Goal: Task Accomplishment & Management: Manage account settings

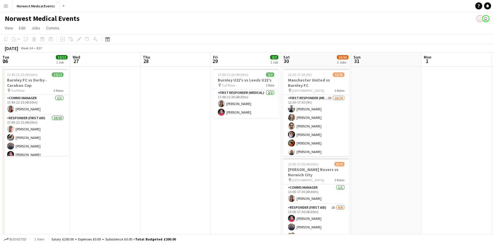
scroll to position [65, 0]
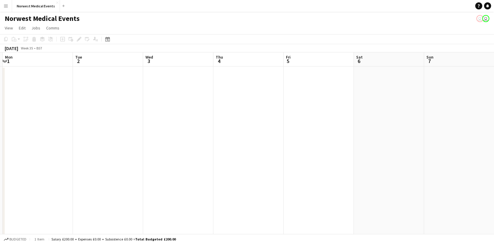
drag, startPoint x: 293, startPoint y: 148, endPoint x: 0, endPoint y: 148, distance: 292.5
click at [0, 148] on html "Menu Boards Boards Boards All jobs Status Workforce Workforce My Workforce Recr…" at bounding box center [247, 147] width 494 height 294
drag, startPoint x: 318, startPoint y: 148, endPoint x: 55, endPoint y: 145, distance: 262.3
click at [55, 145] on app-calendar-viewport "Sun 31 Mon 1 Tue 2 Wed 3 Thu 4 Fri 5 Sat 6 Sun 7 Mon 8 Tue 9 Wed 10 Thu 11 Fri …" at bounding box center [247, 168] width 494 height 232
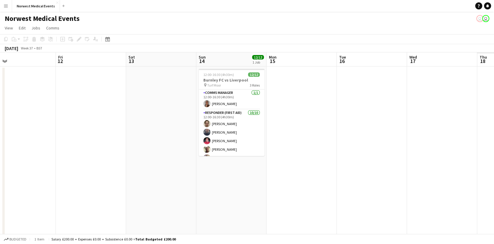
drag, startPoint x: 364, startPoint y: 145, endPoint x: 56, endPoint y: 141, distance: 307.9
click at [56, 141] on app-calendar-viewport "Sun 7 Mon 8 Tue 9 Wed 10 Thu 11 Fri 12 Sat 13 Sun 14 12/12 1 Job Mon 15 Tue 16 …" at bounding box center [247, 168] width 494 height 232
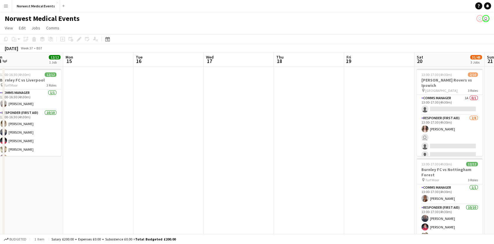
drag, startPoint x: 433, startPoint y: 165, endPoint x: 117, endPoint y: 156, distance: 316.8
click at [117, 156] on app-calendar-viewport "Wed 10 Thu 11 Fri 12 Sat 13 Sun 14 12/12 1 Job Mon 15 Tue 16 Wed 17 Thu 18 Fri …" at bounding box center [247, 212] width 494 height 321
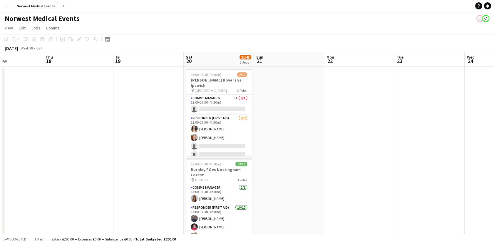
scroll to position [0, 173]
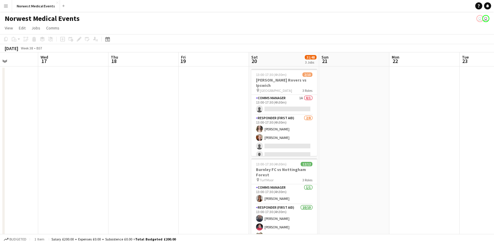
drag, startPoint x: 228, startPoint y: 160, endPoint x: 205, endPoint y: 160, distance: 23.2
click at [205, 160] on app-calendar-viewport "Sun 14 12/12 1 Job Mon 15 Tue 16 Wed 17 Thu 18 Fri 19 Sat 20 31/48 3 Jobs Sun 2…" at bounding box center [247, 212] width 494 height 321
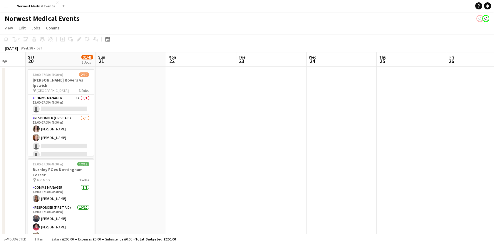
drag, startPoint x: 383, startPoint y: 138, endPoint x: 160, endPoint y: 143, distance: 223.5
click at [160, 143] on app-calendar-viewport "Tue 16 Wed 17 Thu 18 Fri 19 Sat 20 31/48 3 Jobs Sun 21 Mon 22 Tue 23 Wed 24 Thu…" at bounding box center [247, 212] width 494 height 321
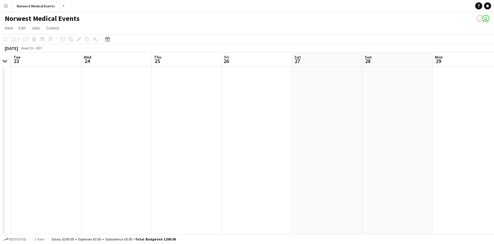
drag, startPoint x: 283, startPoint y: 157, endPoint x: 54, endPoint y: 159, distance: 229.3
click at [54, 159] on app-calendar-viewport "Sat 20 31/48 3 Jobs Sun 21 Mon 22 Tue 23 Wed 24 Thu 25 Fri 26 Sat 27 Sun 28 Mon…" at bounding box center [247, 212] width 494 height 321
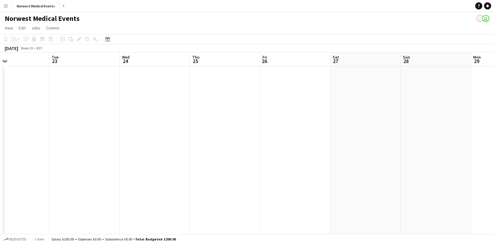
drag, startPoint x: 299, startPoint y: 162, endPoint x: 100, endPoint y: 168, distance: 199.2
click at [100, 168] on app-calendar-viewport "Sat 20 31/48 3 Jobs Sun 21 Mon 22 Tue 23 Wed 24 Thu 25 Fri 26 Sat 27 Sun 28 Mon…" at bounding box center [247, 212] width 494 height 321
drag, startPoint x: 372, startPoint y: 184, endPoint x: 121, endPoint y: 186, distance: 250.8
click at [121, 186] on app-calendar-viewport "Wed 24 Thu 25 Fri 26 Sat 27 Sun 28 Mon 29 Tue 30 Wed 1 Thu 2 Fri 3 Sat 4 12/26 …" at bounding box center [247, 212] width 494 height 321
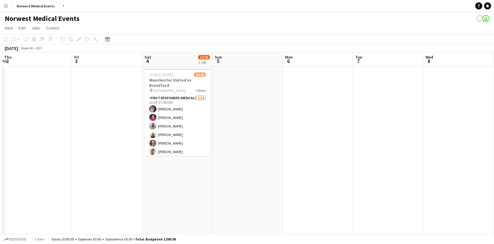
scroll to position [0, 189]
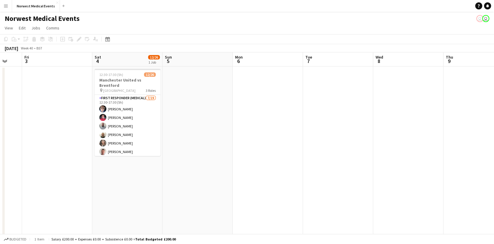
drag, startPoint x: 329, startPoint y: 179, endPoint x: 163, endPoint y: 182, distance: 166.1
click at [163, 182] on app-calendar-viewport "Tue 30 Wed 1 Thu 2 Fri 3 Sat 4 12/26 1 Job Sun 5 Mon 6 Tue 7 Wed 8 Thu 9 Fri 10…" at bounding box center [247, 212] width 494 height 321
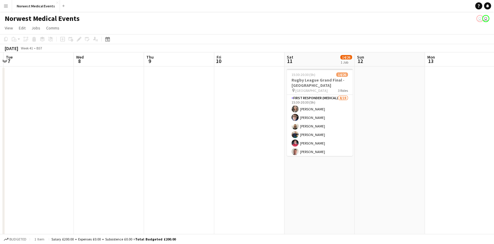
drag, startPoint x: 408, startPoint y: 128, endPoint x: 415, endPoint y: 135, distance: 10.0
click at [138, 135] on app-calendar-viewport "Sat 4 12/26 1 Job Sun 5 Mon 6 Tue 7 Wed 8 Thu 9 Fri 10 Sat 11 14/26 1 Job Sun 1…" at bounding box center [247, 212] width 494 height 321
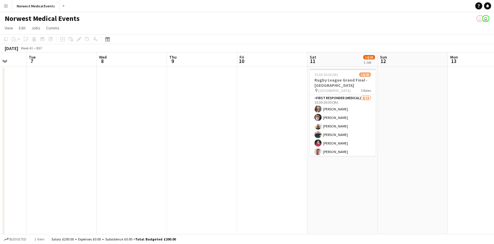
scroll to position [0, 194]
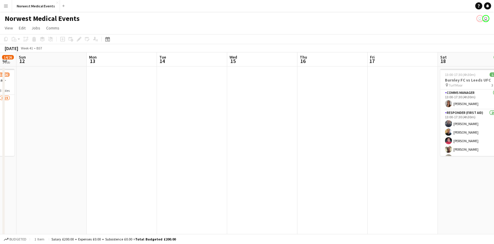
drag, startPoint x: 339, startPoint y: 136, endPoint x: 68, endPoint y: 136, distance: 270.5
click at [68, 136] on app-calendar-viewport "Thu 9 Fri 10 Sat 11 14/26 1 Job Sun 12 Mon 13 Tue 14 Wed 15 Thu 16 Fri 17 Sat 1…" at bounding box center [247, 212] width 494 height 321
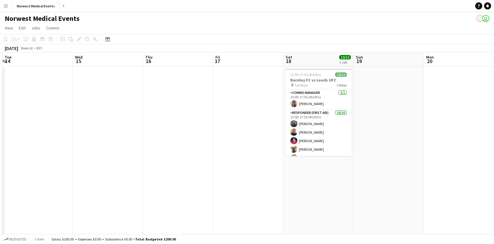
scroll to position [0, 231]
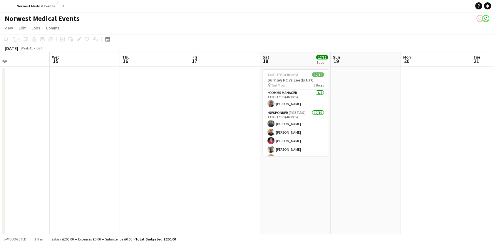
drag, startPoint x: 219, startPoint y: 128, endPoint x: 156, endPoint y: 126, distance: 63.6
click at [156, 126] on app-calendar-viewport "Sat 11 14/26 1 Job Sun 12 Mon 13 Tue 14 Wed 15 Thu 16 Fri 17 Sat 18 12/12 1 Job…" at bounding box center [247, 212] width 494 height 321
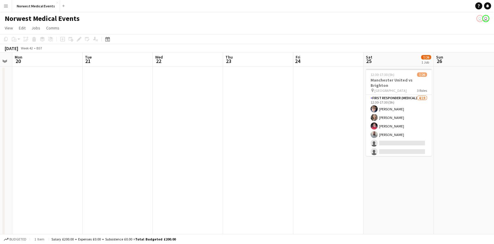
drag, startPoint x: 323, startPoint y: 146, endPoint x: -1, endPoint y: 104, distance: 326.7
click at [0, 104] on html "Menu Boards Boards Boards All jobs Status Workforce Workforce My Workforce Recr…" at bounding box center [247, 191] width 494 height 383
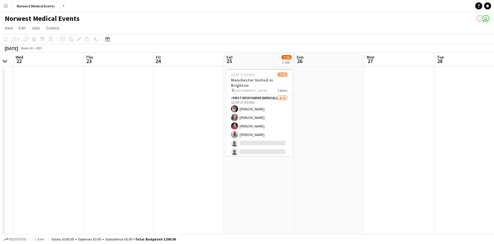
drag, startPoint x: 298, startPoint y: 133, endPoint x: 19, endPoint y: 151, distance: 279.3
click at [0, 155] on html "Menu Boards Boards Boards All jobs Status Workforce Workforce My Workforce Recr…" at bounding box center [247, 191] width 494 height 383
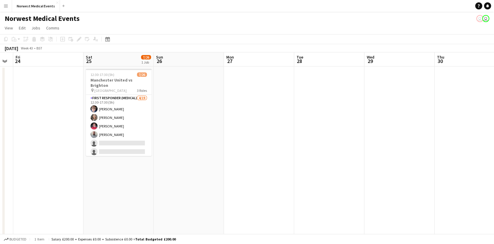
scroll to position [0, 205]
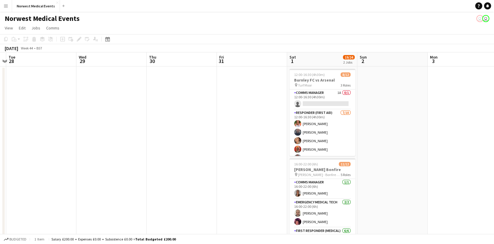
drag, startPoint x: 309, startPoint y: 150, endPoint x: 0, endPoint y: 146, distance: 309.3
click at [0, 152] on html "Menu Boards Boards Boards All jobs Status Workforce Workforce My Workforce Recr…" at bounding box center [247, 191] width 494 height 383
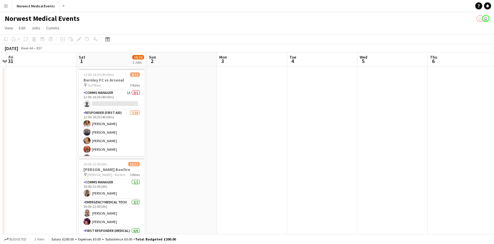
scroll to position [0, 235]
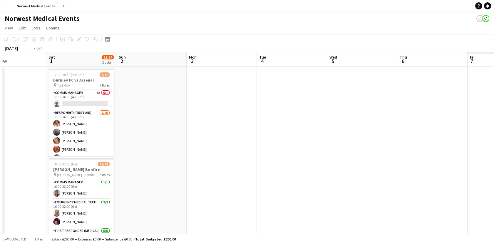
drag, startPoint x: 463, startPoint y: 143, endPoint x: -1, endPoint y: 143, distance: 464.5
click at [0, 143] on html "Menu Boards Boards Boards All jobs Status Workforce Workforce My Workforce Recr…" at bounding box center [247, 191] width 494 height 383
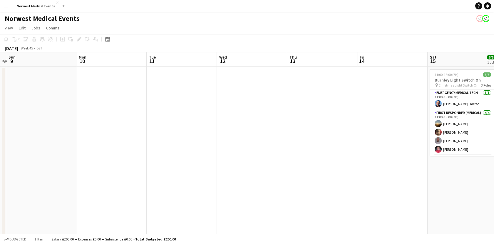
scroll to position [0, 223]
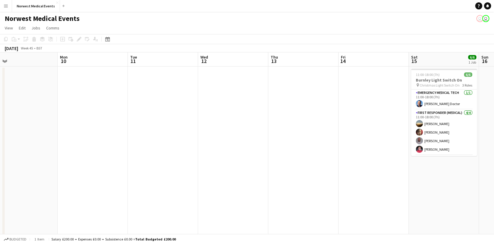
drag, startPoint x: 416, startPoint y: 150, endPoint x: 6, endPoint y: 107, distance: 412.7
click at [6, 107] on app-calendar-viewport "Thu 6 Fri 7 3/7 1 Job Sat 8 Sun 9 Mon 10 Tue 11 Wed 12 Thu 13 Fri 14 Sat 15 6/6…" at bounding box center [247, 212] width 494 height 321
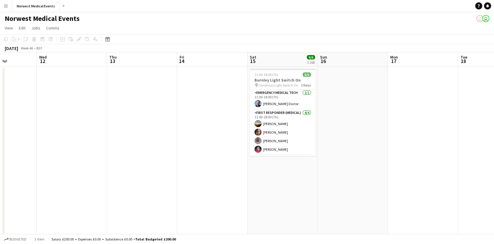
drag, startPoint x: 385, startPoint y: 133, endPoint x: 81, endPoint y: 94, distance: 305.9
click at [81, 94] on app-calendar-viewport "Sat 8 Sun 9 Mon 10 Tue 11 Wed 12 Thu 13 Fri 14 Sat 15 6/6 1 Job Sun 16 Mon 17 T…" at bounding box center [247, 212] width 494 height 321
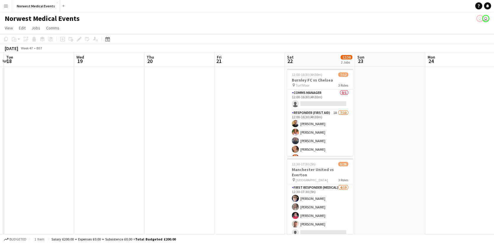
scroll to position [0, 213]
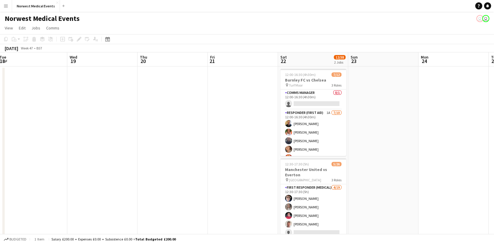
drag, startPoint x: 215, startPoint y: 145, endPoint x: 355, endPoint y: 137, distance: 139.9
click at [62, 141] on app-calendar-viewport "Sat 15 6/6 1 Job Sun 16 Mon 17 Tue 18 Wed 19 Thu 20 Fri 21 Sat 22 12/38 2 Jobs …" at bounding box center [247, 212] width 494 height 321
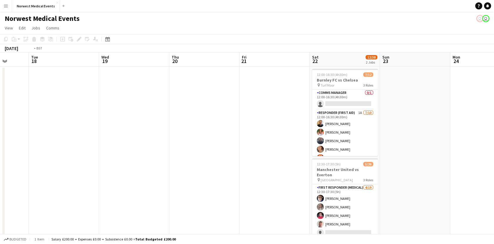
scroll to position [0, 144]
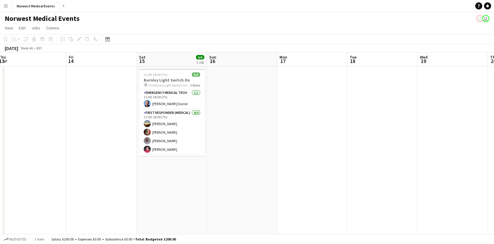
drag, startPoint x: 167, startPoint y: 112, endPoint x: 515, endPoint y: 138, distance: 349.4
click at [494, 138] on html "Menu Boards Boards Boards All jobs Status Workforce Workforce My Workforce Recr…" at bounding box center [247, 191] width 494 height 383
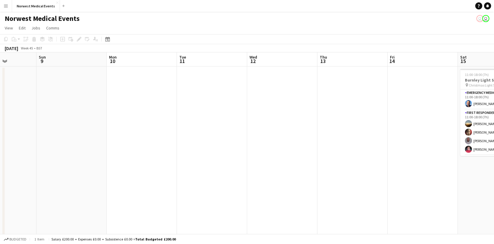
drag, startPoint x: 41, startPoint y: 179, endPoint x: 362, endPoint y: 185, distance: 321.4
click at [362, 185] on app-calendar-viewport "Thu 6 Fri 7 3/7 1 Job Sat 8 Sun 9 Mon 10 Tue 11 Wed 12 Thu 13 Fri 14 Sat 15 6/6…" at bounding box center [247, 212] width 494 height 321
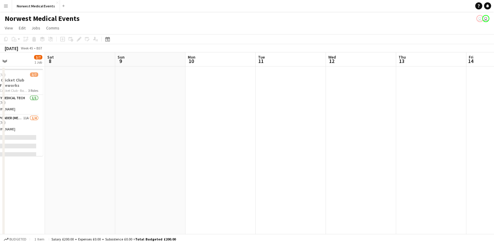
drag, startPoint x: 181, startPoint y: 147, endPoint x: 260, endPoint y: 158, distance: 79.7
click at [260, 158] on app-calendar-viewport "Wed 5 Thu 6 Fri 7 3/7 1 Job Sat 8 Sun 9 Mon 10 Tue 11 Wed 12 Thu 13 Fri 14 Sat …" at bounding box center [247, 212] width 494 height 321
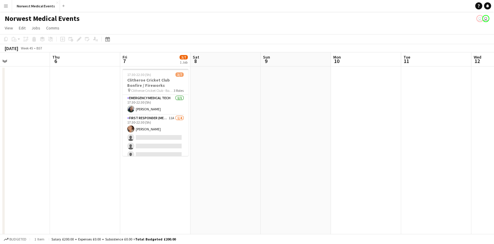
scroll to position [0, 157]
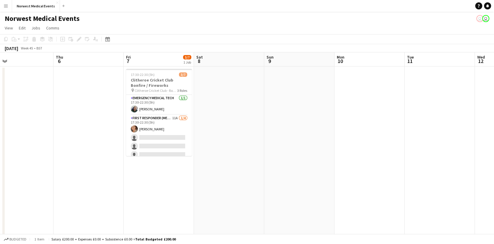
drag, startPoint x: 147, startPoint y: 131, endPoint x: 296, endPoint y: 141, distance: 149.5
click at [296, 141] on app-calendar-viewport "Mon 3 Tue 4 Wed 5 Thu 6 Fri 7 3/7 1 Job Sat 8 Sun 9 Mon 10 Tue 11 Wed 12 Thu 13…" at bounding box center [247, 212] width 494 height 321
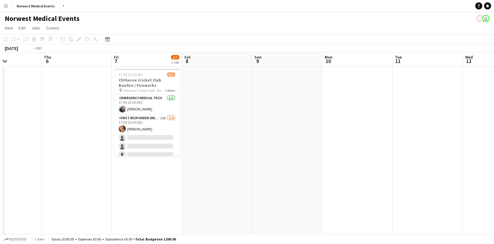
click at [419, 188] on app-calendar-viewport "Mon 3 Tue 4 Wed 5 Thu 6 Fri 7 3/7 1 Job Sat 8 Sun 9 Mon 10 Tue 11 Wed 12 Thu 13…" at bounding box center [247, 212] width 494 height 321
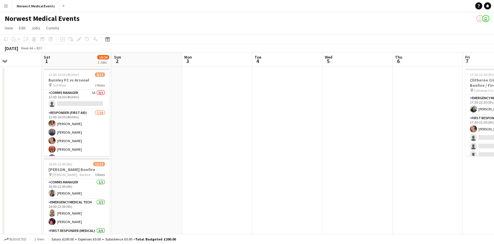
drag, startPoint x: 164, startPoint y: 171, endPoint x: 23, endPoint y: 168, distance: 140.6
click at [355, 172] on app-calendar-viewport "Wed 29 Thu 30 Fri 31 Sat 1 19/24 2 Jobs Sun 2 Mon 3 Tue 4 Wed 5 Thu 6 Fri 7 3/7…" at bounding box center [247, 212] width 494 height 321
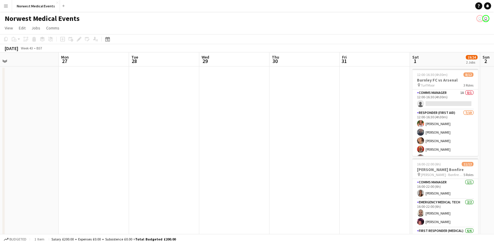
drag, startPoint x: 226, startPoint y: 166, endPoint x: 175, endPoint y: 163, distance: 50.4
click at [292, 166] on app-calendar-viewport "Fri 24 Sat 25 7/26 1 Job Sun 26 Mon 27 Tue 28 Wed 29 Thu 30 Fri 31 Sat 1 19/24 …" at bounding box center [247, 212] width 494 height 321
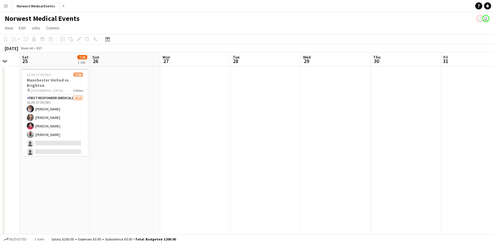
drag, startPoint x: 90, startPoint y: 163, endPoint x: 323, endPoint y: 166, distance: 233.2
click at [323, 166] on app-calendar-viewport "Thu 23 Fri 24 Sat 25 7/26 1 Job Sun 26 Mon 27 Tue 28 Wed 29 Thu 30 Fri 31 Sat 1…" at bounding box center [247, 212] width 494 height 321
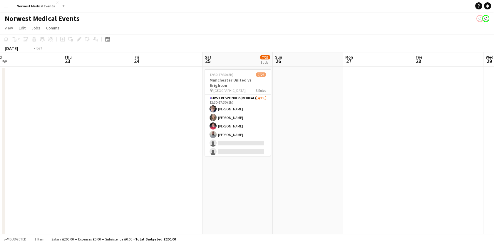
drag, startPoint x: 275, startPoint y: 172, endPoint x: 213, endPoint y: 175, distance: 61.8
click at [300, 175] on app-calendar-viewport "Mon 20 Tue 21 Wed 22 Thu 23 Fri 24 Sat 25 7/26 1 Job Sun 26 Mon 27 Tue 28 Wed 2…" at bounding box center [247, 212] width 494 height 321
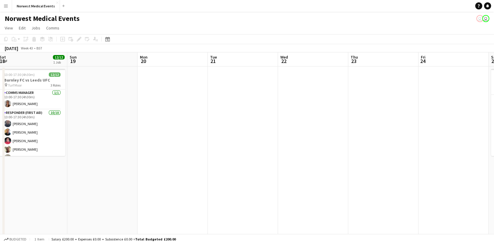
drag, startPoint x: 158, startPoint y: 177, endPoint x: 320, endPoint y: 177, distance: 162.0
click at [320, 177] on app-calendar-viewport "Thu 16 Fri 17 Sat 18 12/12 1 Job Sun 19 Mon 20 Tue 21 Wed 22 Thu 23 Fri 24 Sat …" at bounding box center [247, 212] width 494 height 321
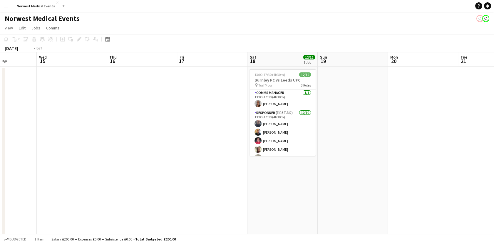
click at [237, 180] on app-calendar-viewport "Sun 12 Mon 13 Tue 14 Wed 15 Thu 16 Fri 17 Sat 18 12/12 1 Job Sun 19 Mon 20 Tue …" at bounding box center [247, 212] width 494 height 321
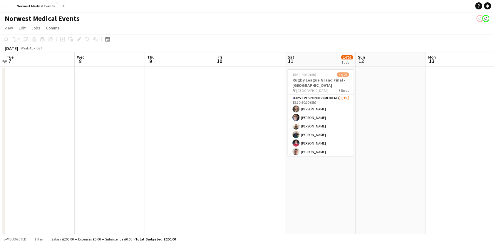
drag, startPoint x: 84, startPoint y: 168, endPoint x: 233, endPoint y: 169, distance: 149.1
click at [379, 169] on app-calendar-viewport "Sun 5 Mon 6 Tue 7 Wed 8 Thu 9 Fri 10 Sat 11 14/26 1 Job Sun 12 Mon 13 Tue 14 We…" at bounding box center [247, 212] width 494 height 321
drag, startPoint x: 142, startPoint y: 171, endPoint x: 398, endPoint y: 196, distance: 257.1
click at [401, 196] on app-calendar-viewport "Sun 5 Mon 6 Tue 7 Wed 8 Thu 9 Fri 10 Sat 11 14/26 1 Job Sun 12 Mon 13 Tue 14 We…" at bounding box center [247, 212] width 494 height 321
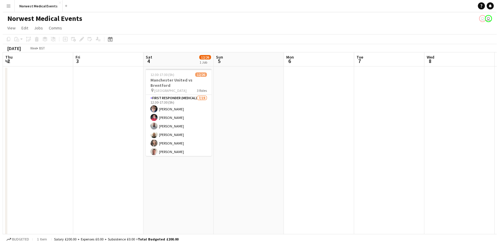
scroll to position [0, 153]
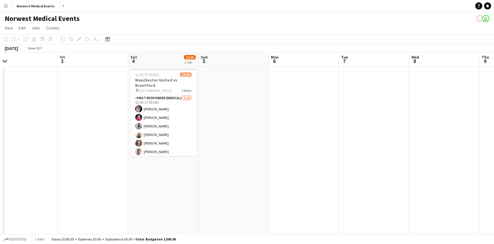
drag, startPoint x: 224, startPoint y: 200, endPoint x: 252, endPoint y: 117, distance: 87.5
click at [494, 214] on html "Menu Boards Boards Boards All jobs Status Workforce Workforce My Workforce Recr…" at bounding box center [247, 191] width 494 height 383
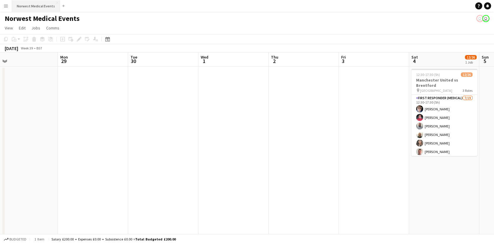
click at [45, 2] on button "Norwest Medical Events Close" at bounding box center [36, 5] width 48 height 11
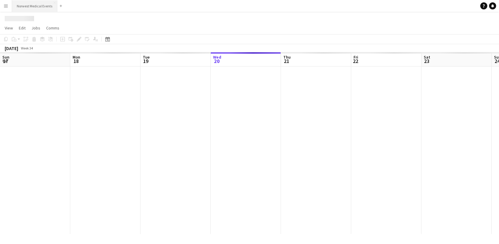
scroll to position [0, 141]
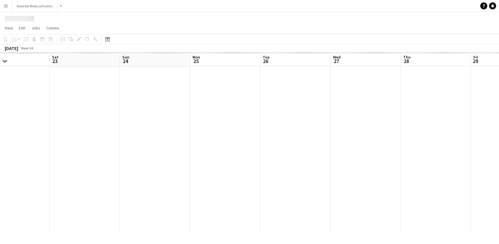
drag, startPoint x: 98, startPoint y: 133, endPoint x: 176, endPoint y: 125, distance: 78.3
click at [38, 132] on app-calendar-viewport "Wed 20 Thu 21 Fri 22 Sat 23 Sun 24 Mon 25 Tue 26 Wed 27 Thu 28 Fri 29 Sat 30 Su…" at bounding box center [249, 142] width 499 height 181
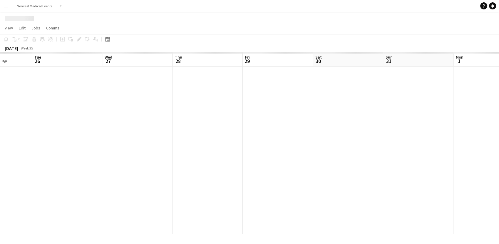
drag, startPoint x: 489, startPoint y: 124, endPoint x: 120, endPoint y: 126, distance: 369.0
click at [120, 126] on app-calendar-viewport "Fri 22 Sat 23 Sun 24 Mon 25 Tue 26 Wed 27 Thu 28 Fri 29 Sat 30 Sun 31 Mon 1 Tue…" at bounding box center [249, 142] width 499 height 181
click at [56, 138] on app-calendar-viewport "Mon 1 Tue 2 Wed 3 Thu 4 Fri 5 Sat 6 Sun 7 Mon 8 Tue 9 Wed 10 Thu 11 Fri 12 Sat …" at bounding box center [249, 142] width 499 height 181
drag, startPoint x: 230, startPoint y: 138, endPoint x: 187, endPoint y: 137, distance: 43.2
click at [136, 138] on app-calendar-viewport "Thu 4 Fri 5 Sat 6 Sun 7 Mon 8 Tue 9 Wed 10 Thu 11 Fri 12 Sat 13 Sun 14 Mon 15 T…" at bounding box center [249, 142] width 499 height 181
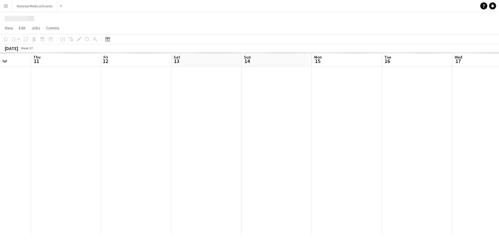
drag, startPoint x: 270, startPoint y: 141, endPoint x: 50, endPoint y: 141, distance: 220.2
click at [50, 141] on app-calendar-viewport "Mon 8 Tue 9 Wed 10 Thu 11 Fri 12 Sat 13 Sun 14 Mon 15 Tue 16 Wed 17 Thu 18 Fri …" at bounding box center [249, 142] width 499 height 181
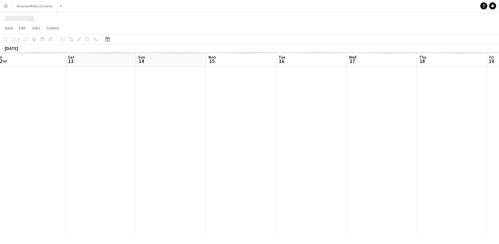
drag, startPoint x: 450, startPoint y: 138, endPoint x: 212, endPoint y: 134, distance: 238.5
click at [98, 139] on app-calendar-viewport "Wed 10 Thu 11 Fri 12 Sat 13 Sun 14 Mon 15 Tue 16 Wed 17 Thu 18 Fri 19 Sat 20 Su…" at bounding box center [249, 142] width 499 height 181
drag, startPoint x: 387, startPoint y: 140, endPoint x: 73, endPoint y: 140, distance: 314.3
click at [73, 140] on app-calendar-viewport "Mon 15 Tue 16 Wed 17 Thu 18 Fri 19 Sat 20 Sun 21 Mon 22 Tue 23 Wed 24 Thu 25 Fr…" at bounding box center [249, 142] width 499 height 181
drag, startPoint x: 372, startPoint y: 121, endPoint x: 44, endPoint y: 127, distance: 327.6
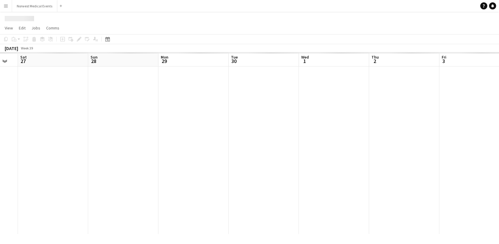
click at [44, 127] on app-calendar-viewport "Wed 24 Thu 25 Fri 26 Sat 27 Sun 28 Mon 29 Tue 30 Wed 1 Thu 2 Fri 3 Sat 4 Sun 5 …" at bounding box center [249, 142] width 499 height 181
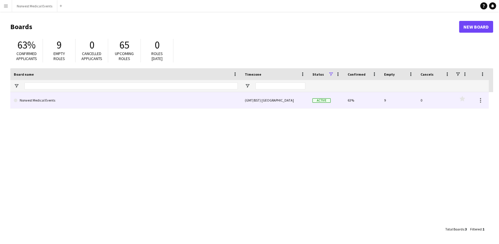
click at [217, 98] on link "Norwest Medical Events" at bounding box center [126, 100] width 224 height 16
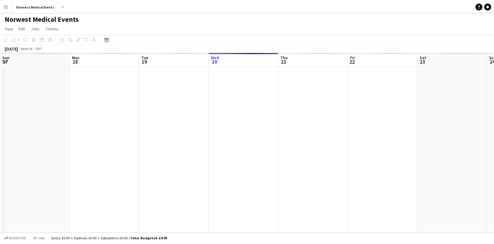
scroll to position [0, 141]
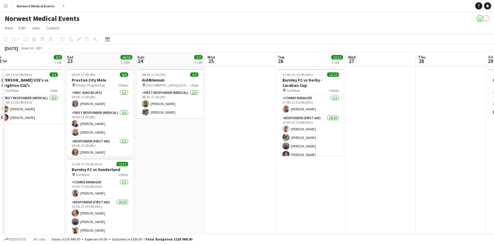
drag, startPoint x: 23, startPoint y: 152, endPoint x: 162, endPoint y: 147, distance: 139.7
click at [20, 151] on app-calendar-viewport "Wed 20 Thu 21 Fri 22 2/2 1 Job Sat 23 16/16 2 Jobs Sun 24 2/2 1 Job Mon 25 Tue …" at bounding box center [247, 168] width 494 height 232
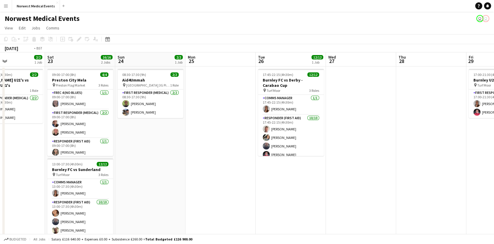
scroll to position [0, 234]
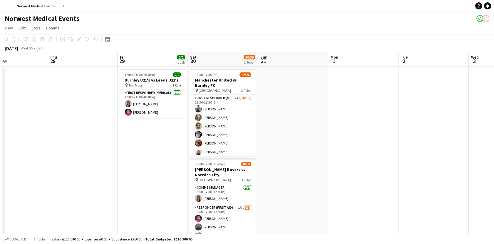
drag, startPoint x: 394, startPoint y: 163, endPoint x: 45, endPoint y: 123, distance: 351.3
click at [45, 123] on app-calendar-viewport "Sun 24 2/2 1 Job Mon 25 Tue 26 12/12 1 Job Wed 27 Thu 28 Fri 29 2/2 1 Job Sat 3…" at bounding box center [247, 168] width 494 height 232
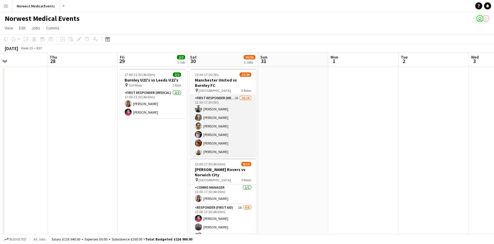
click at [235, 135] on app-card-role "First Responder (Medical) 2A 16/19 12:30-17:30 (5h) [PERSON_NAME] [PERSON_NAME]…" at bounding box center [223, 181] width 66 height 173
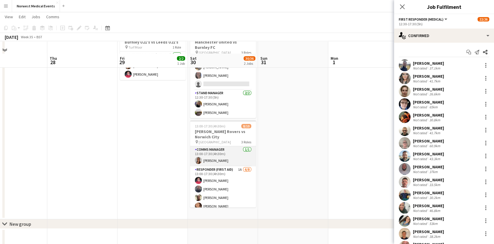
scroll to position [49, 0]
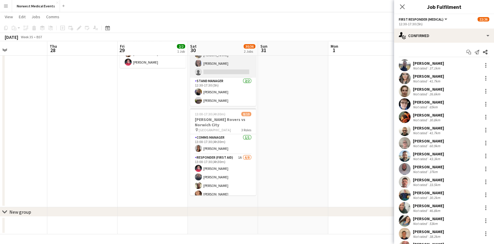
click at [217, 66] on app-card-role "Senior Responder (FREC 4 or Above) [DATE] 12:30-17:30 (5h) [PERSON_NAME] [PERSO…" at bounding box center [223, 51] width 66 height 54
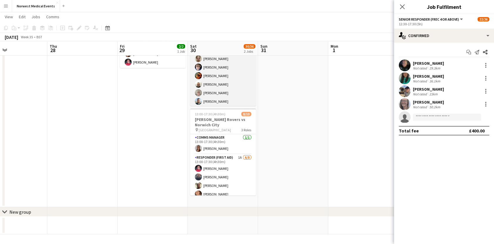
scroll to position [0, 0]
click at [229, 86] on app-card-role "First Responder (Medical) 2A 16/19 12:30-17:30 (5h) [PERSON_NAME] [PERSON_NAME]…" at bounding box center [223, 131] width 66 height 173
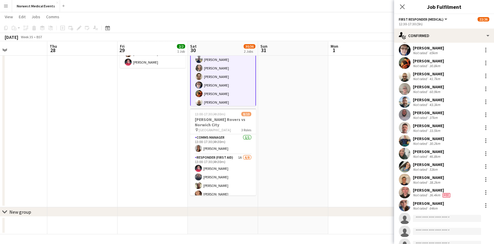
scroll to position [77, 0]
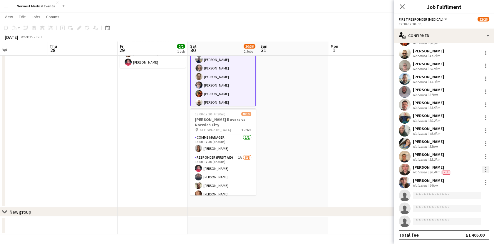
click at [483, 169] on div at bounding box center [485, 169] width 7 height 7
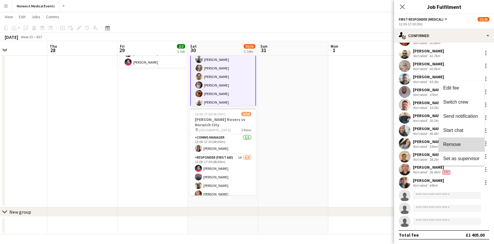
click at [464, 146] on span "Remove" at bounding box center [461, 144] width 36 height 5
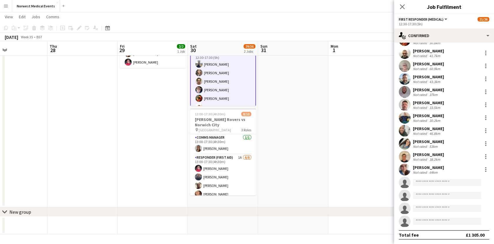
scroll to position [131, 0]
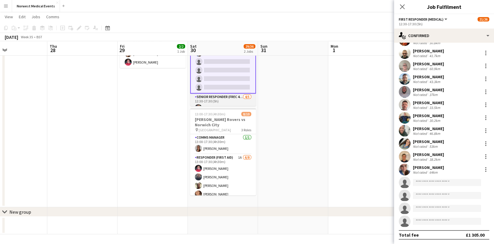
click at [214, 99] on app-card-role "Senior Responder (FREC 4 or Above) [DATE] 12:30-17:30 (5h) [PERSON_NAME] [PERSO…" at bounding box center [223, 120] width 66 height 54
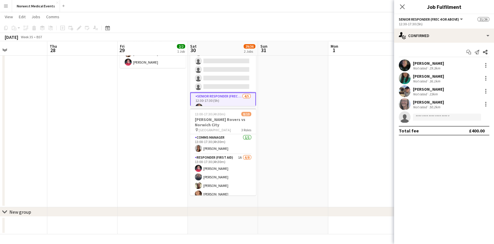
scroll to position [130, 0]
click at [437, 117] on input at bounding box center [447, 116] width 68 height 7
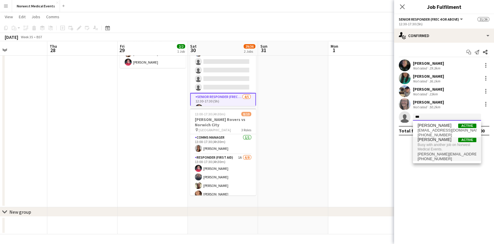
type input "***"
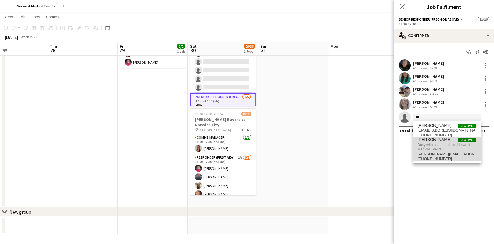
click at [434, 145] on span "Busy with another job on Norwest Medical Events." at bounding box center [447, 147] width 59 height 10
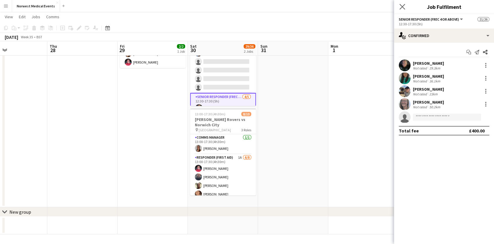
click at [399, 3] on app-icon "Close pop-in" at bounding box center [402, 7] width 9 height 9
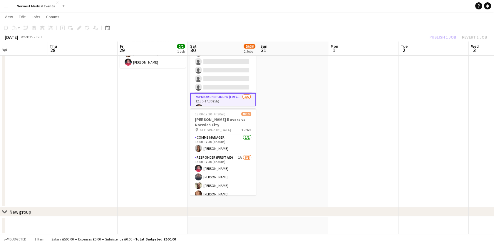
click at [440, 37] on div "Publish 1 job Revert 1 job" at bounding box center [458, 37] width 72 height 8
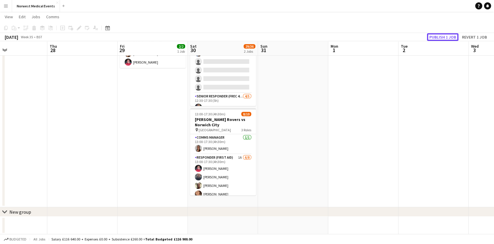
click at [440, 37] on button "Publish 1 job" at bounding box center [442, 37] width 31 height 8
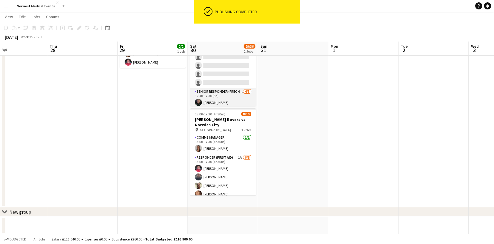
click at [226, 96] on app-card-role "Senior Responder (FREC 4 or Above) [DATE] 12:30-17:30 (5h) [PERSON_NAME] [PERSO…" at bounding box center [223, 115] width 66 height 54
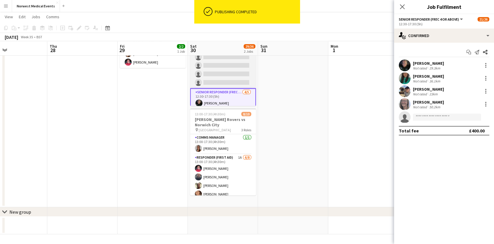
click at [232, 75] on app-card-role "First Responder (Medical) 2A 15/19 12:30-17:30 (5h) [PERSON_NAME] [PERSON_NAME]…" at bounding box center [223, 1] width 66 height 173
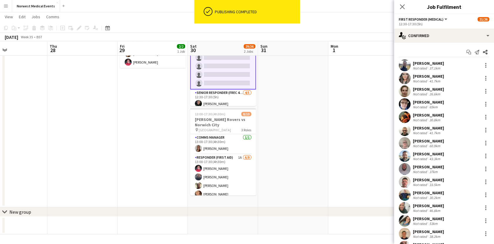
scroll to position [131, 0]
click at [227, 97] on app-card-role "Senior Responder (FREC 4 or Above) [DATE] 12:30-17:30 (5h) [PERSON_NAME] [PERSO…" at bounding box center [223, 116] width 66 height 54
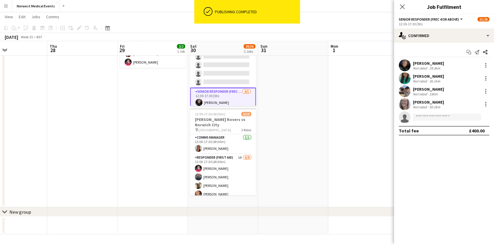
scroll to position [130, 0]
click at [432, 121] on app-invite-slot "single-neutral-actions" at bounding box center [444, 117] width 100 height 12
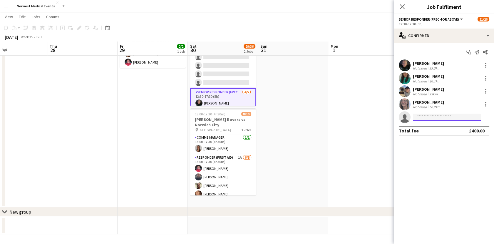
click at [427, 119] on input at bounding box center [447, 116] width 68 height 7
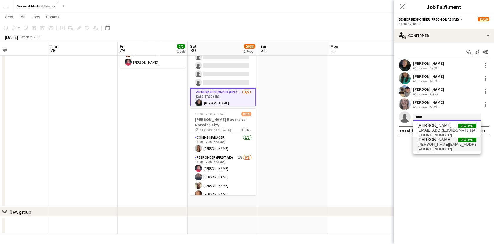
type input "*****"
click at [435, 143] on span "[PERSON_NAME][EMAIL_ADDRESS][DOMAIN_NAME]" at bounding box center [447, 144] width 59 height 5
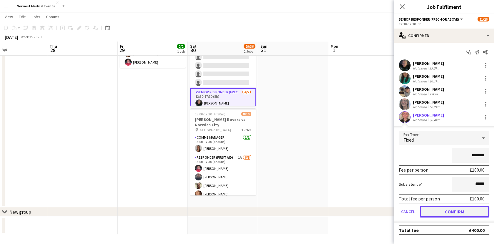
click at [447, 213] on button "Confirm" at bounding box center [455, 212] width 70 height 12
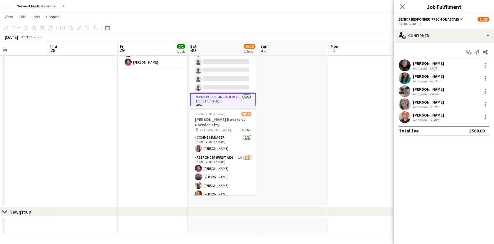
click at [403, 11] on div "Close pop-in" at bounding box center [402, 7] width 16 height 14
click at [402, 7] on icon at bounding box center [403, 7] width 6 height 6
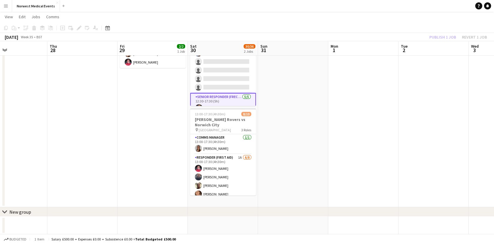
click at [441, 38] on div "Publish 1 job Revert 1 job" at bounding box center [458, 37] width 72 height 8
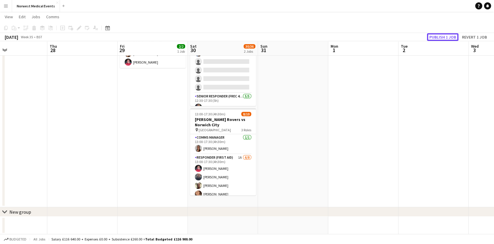
click at [441, 38] on button "Publish 1 job" at bounding box center [442, 37] width 31 height 8
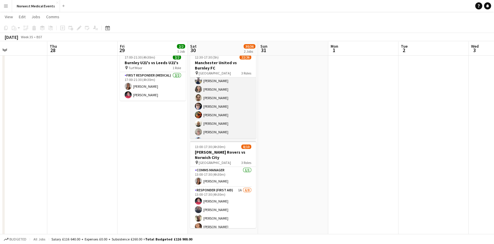
scroll to position [0, 0]
click at [216, 113] on app-card-role "First Responder (Medical) 2A 15/19 12:30-17:30 (5h) [PERSON_NAME] [PERSON_NAME]…" at bounding box center [223, 163] width 66 height 173
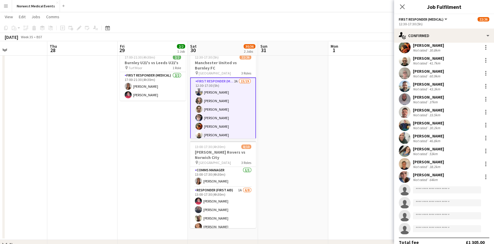
scroll to position [77, 0]
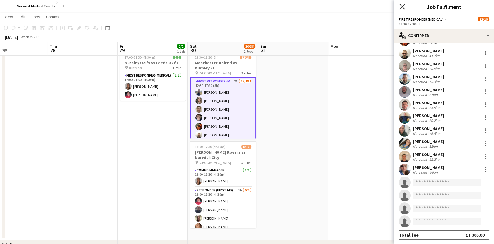
click at [401, 6] on icon "Close pop-in" at bounding box center [403, 7] width 6 height 6
